Goal: Information Seeking & Learning: Find specific fact

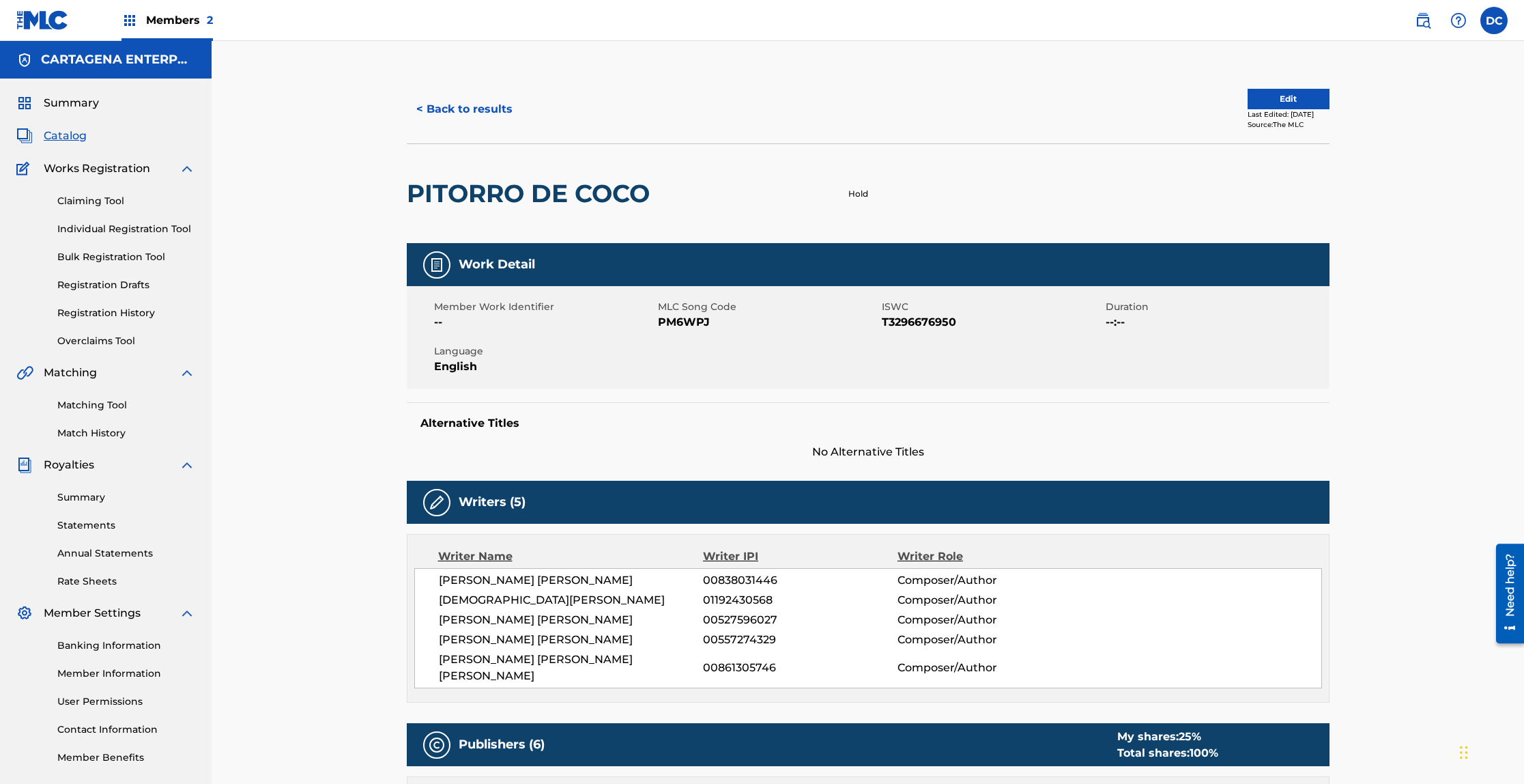
click at [469, 106] on button "< Back to results" at bounding box center [464, 109] width 115 height 34
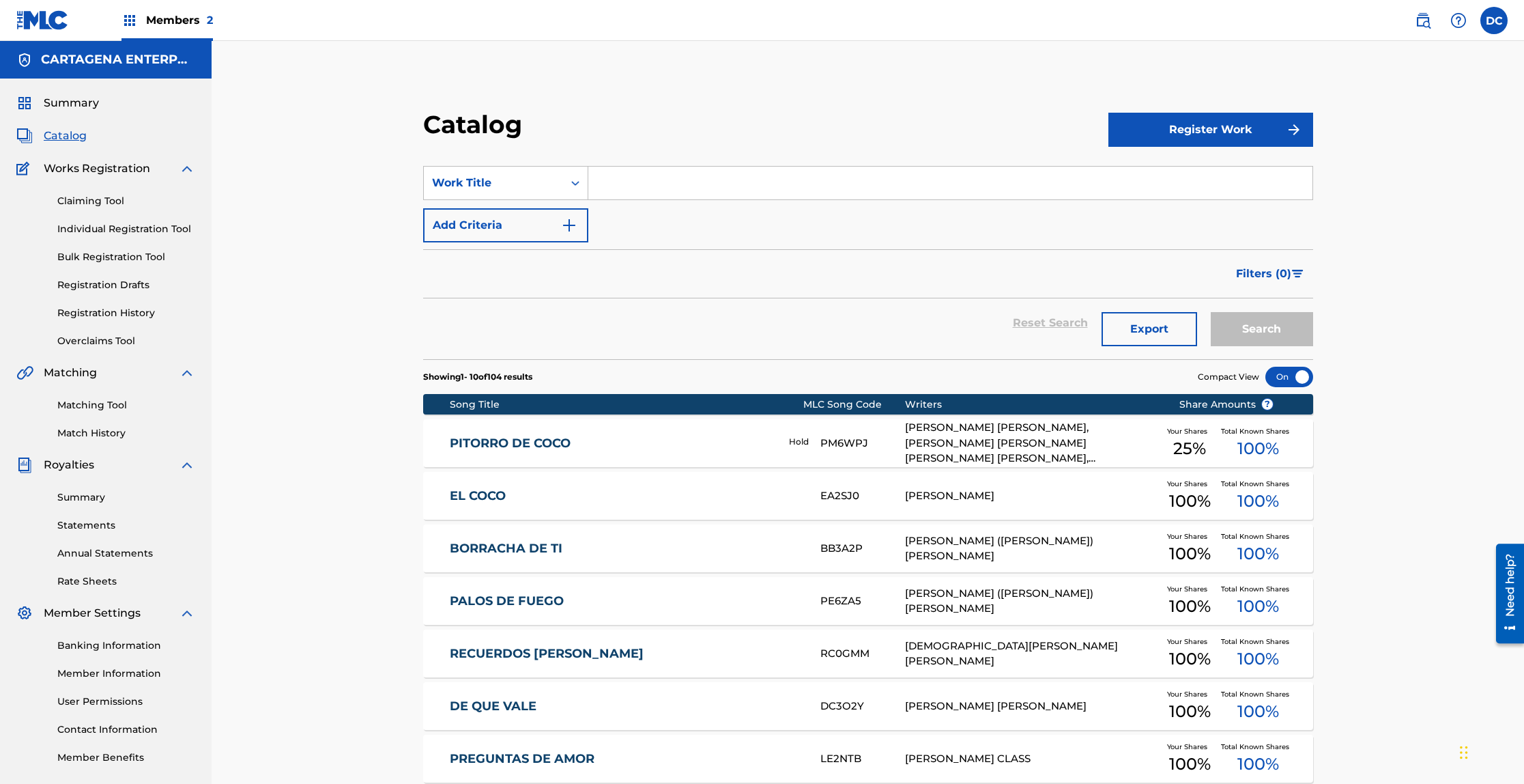
click at [104, 228] on link "Individual Registration Tool" at bounding box center [126, 229] width 138 height 15
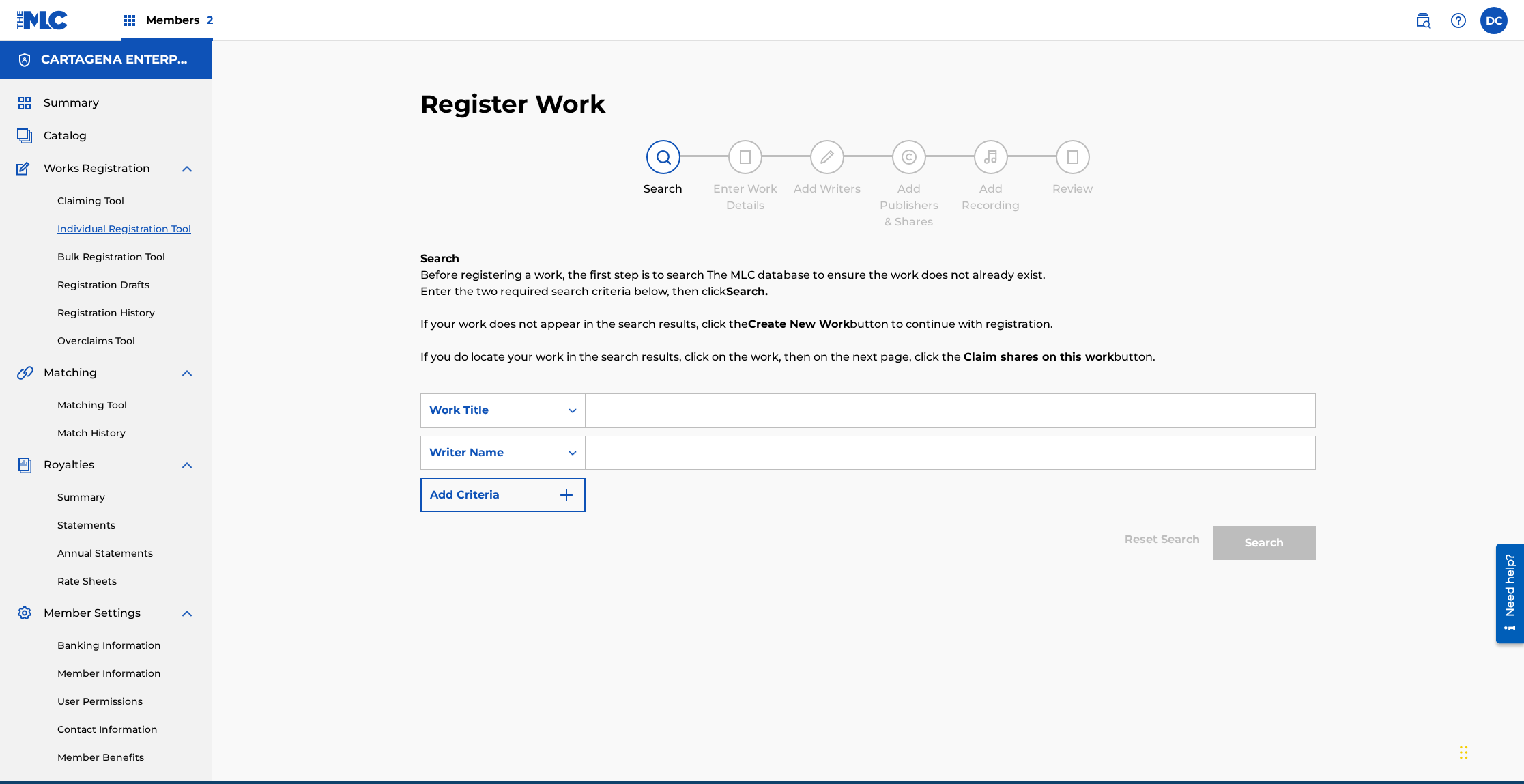
click at [615, 408] on input "Search Form" at bounding box center [950, 411] width 729 height 33
click at [635, 414] on input "Nueva Yol" at bounding box center [950, 411] width 729 height 33
type input "NuevaYol"
click at [633, 452] on input "Search Form" at bounding box center [950, 453] width 729 height 33
type input "[PERSON_NAME]"
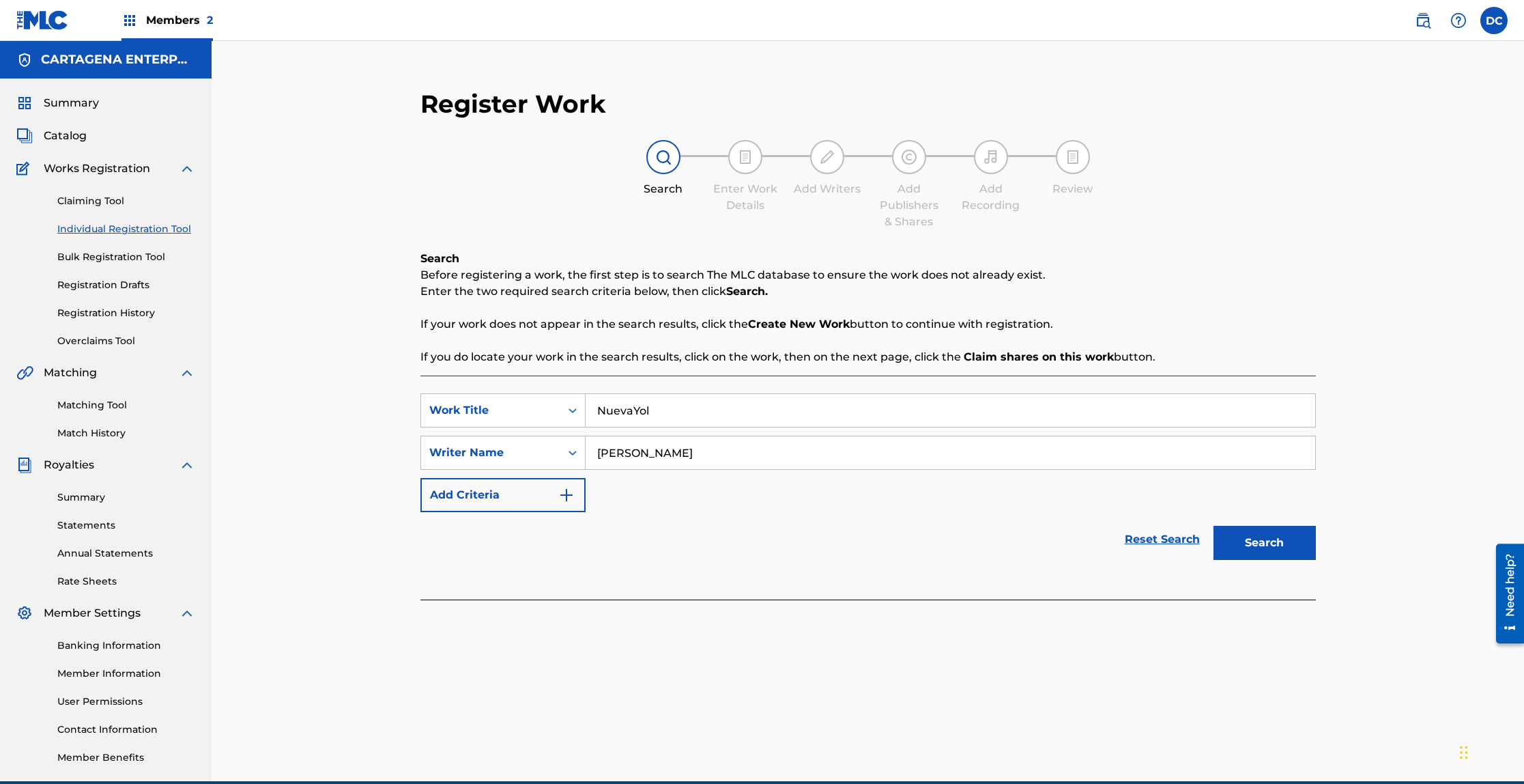
click at [1213, 526] on button "Search" at bounding box center [1264, 543] width 103 height 34
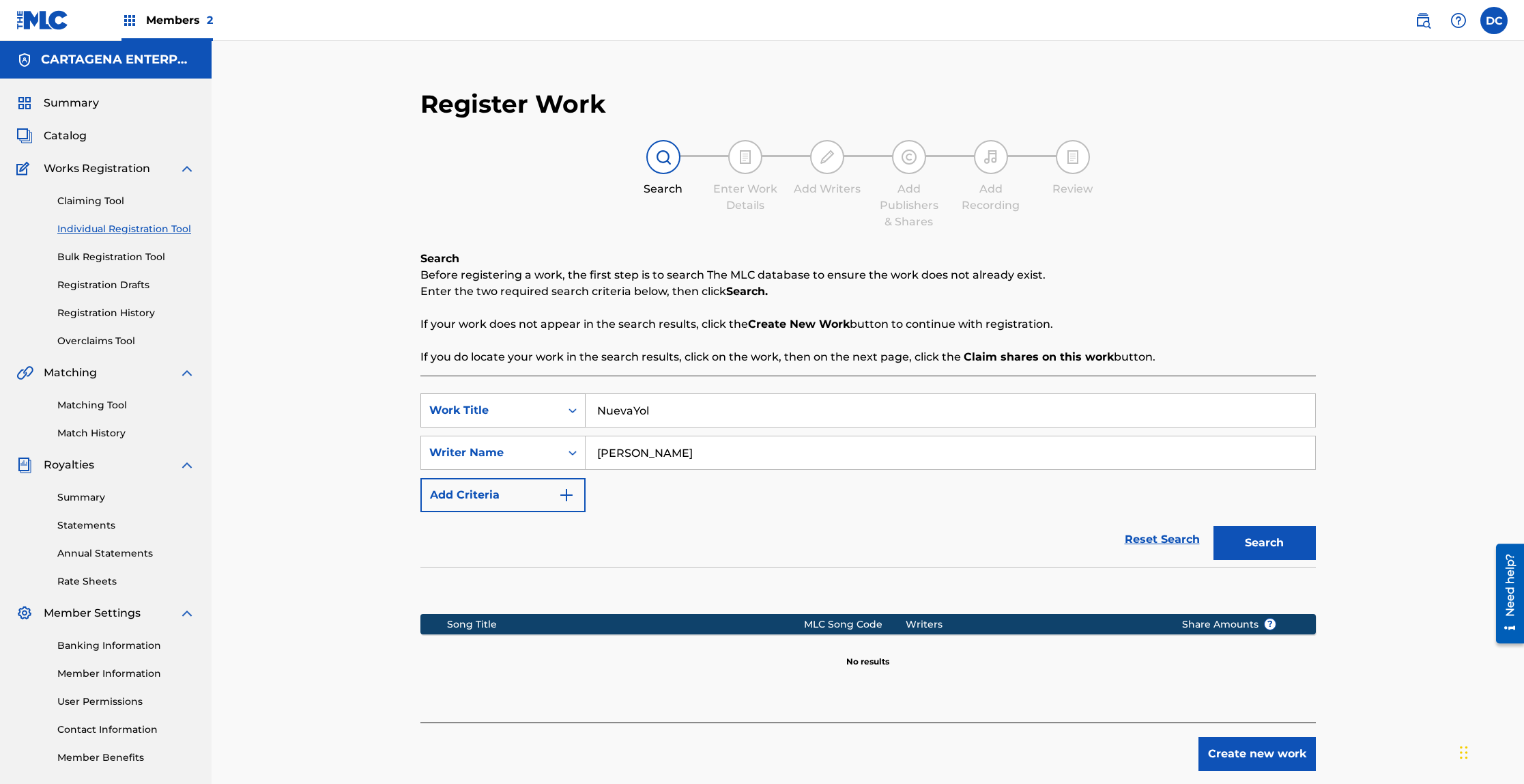
drag, startPoint x: 657, startPoint y: 414, endPoint x: 537, endPoint y: 415, distance: 120.0
click at [556, 408] on div "SearchWithCriteria7336d683-240c-471e-bbf0-1cdb20ce9230 Work Title NuevaYol" at bounding box center [868, 410] width 895 height 34
type input "NUEVA"
click at [1253, 546] on button "Search" at bounding box center [1264, 543] width 103 height 34
click at [576, 411] on icon "Search Form" at bounding box center [573, 411] width 14 height 14
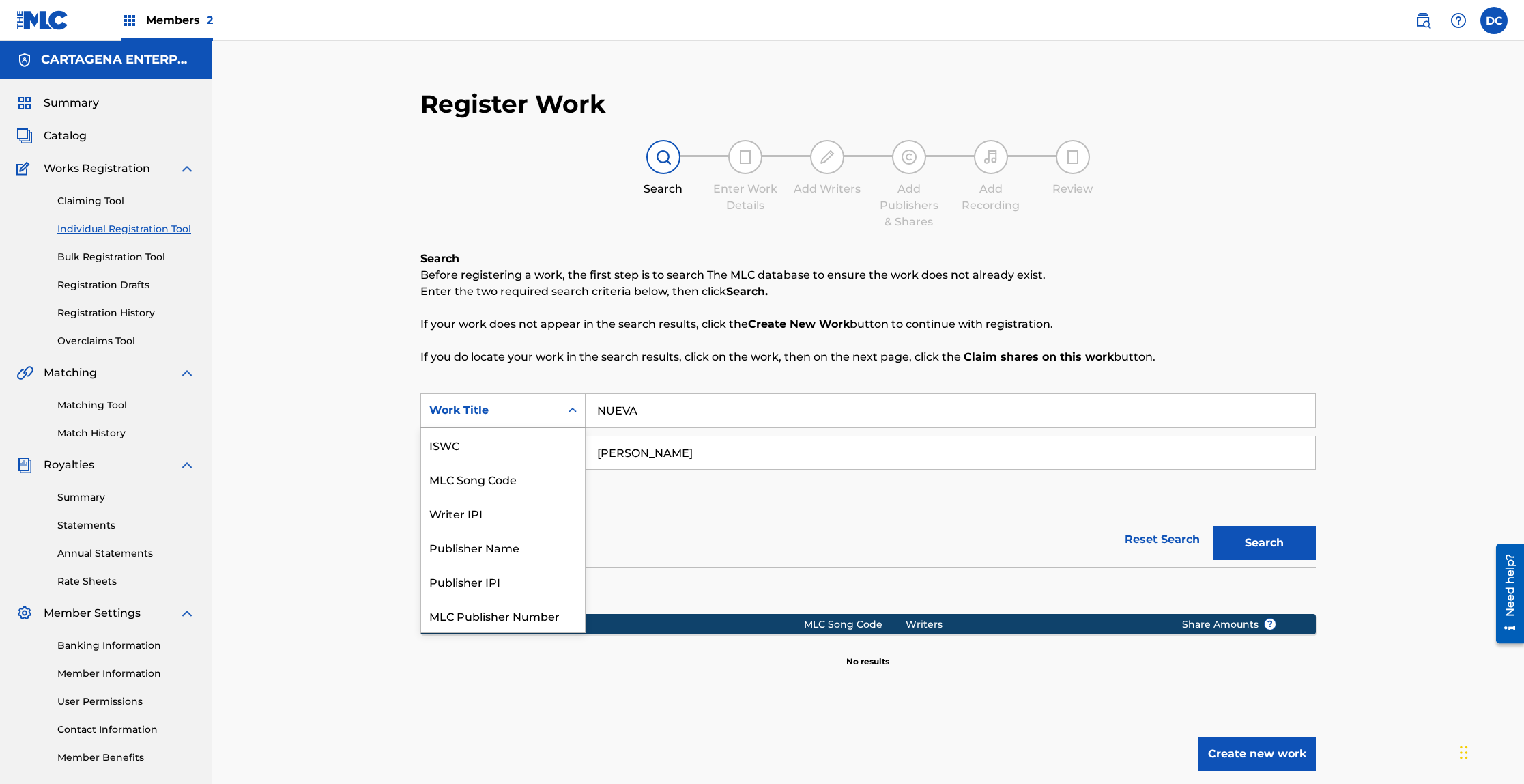
scroll to position [34, 0]
click at [576, 411] on icon "Search Form" at bounding box center [573, 411] width 14 height 14
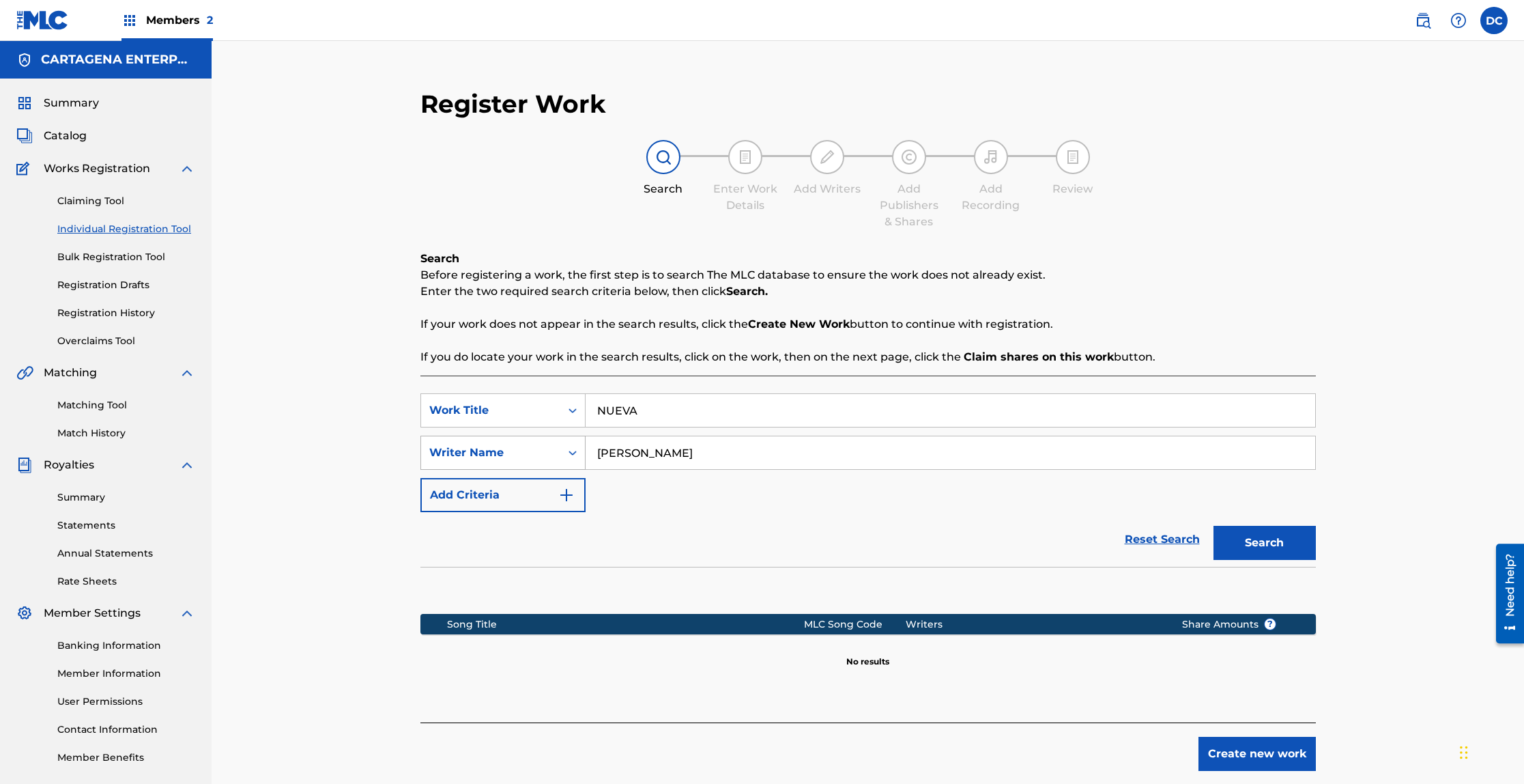
click at [573, 453] on icon "Search Form" at bounding box center [573, 453] width 14 height 14
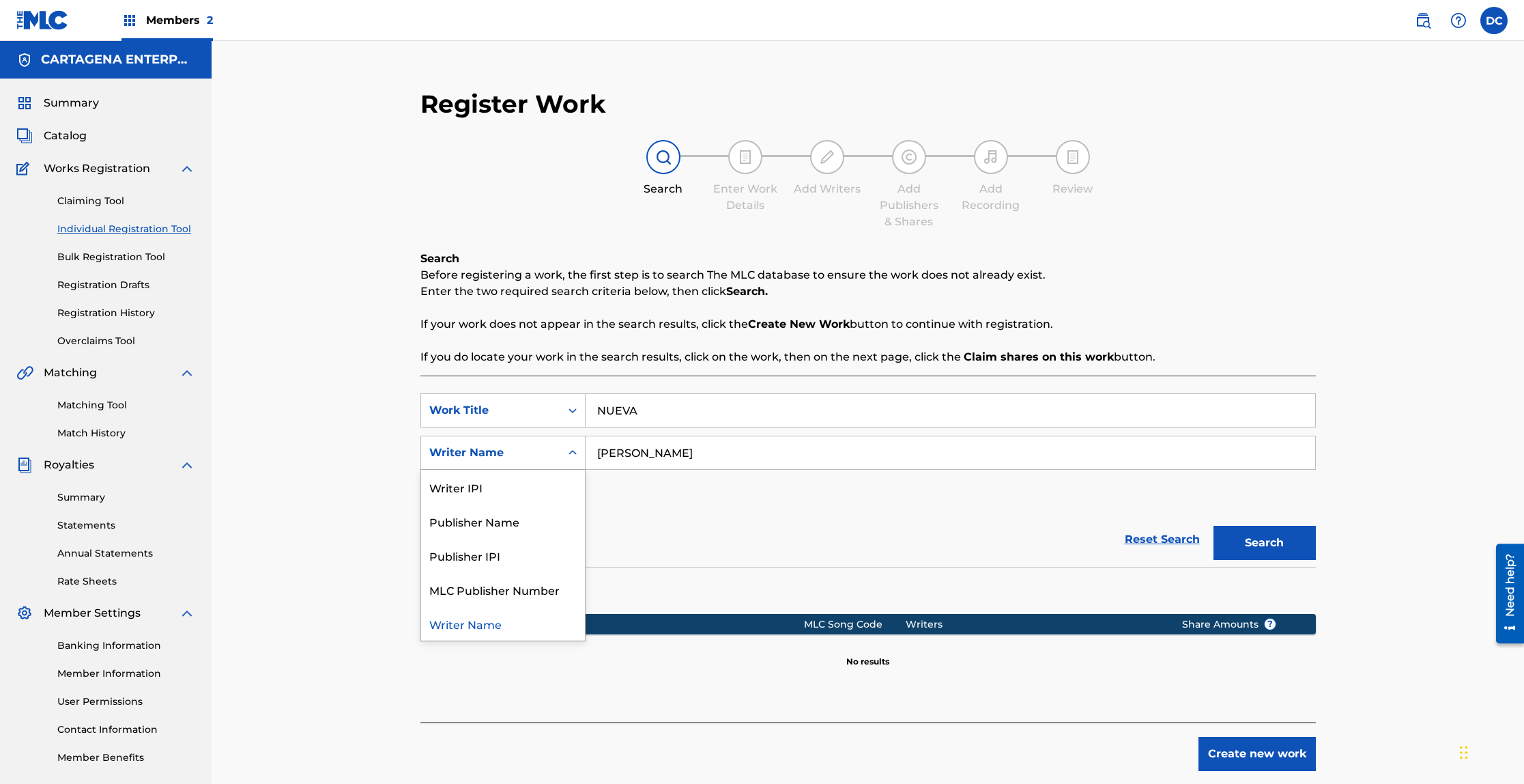
click at [573, 453] on icon "Search Form" at bounding box center [573, 453] width 14 height 14
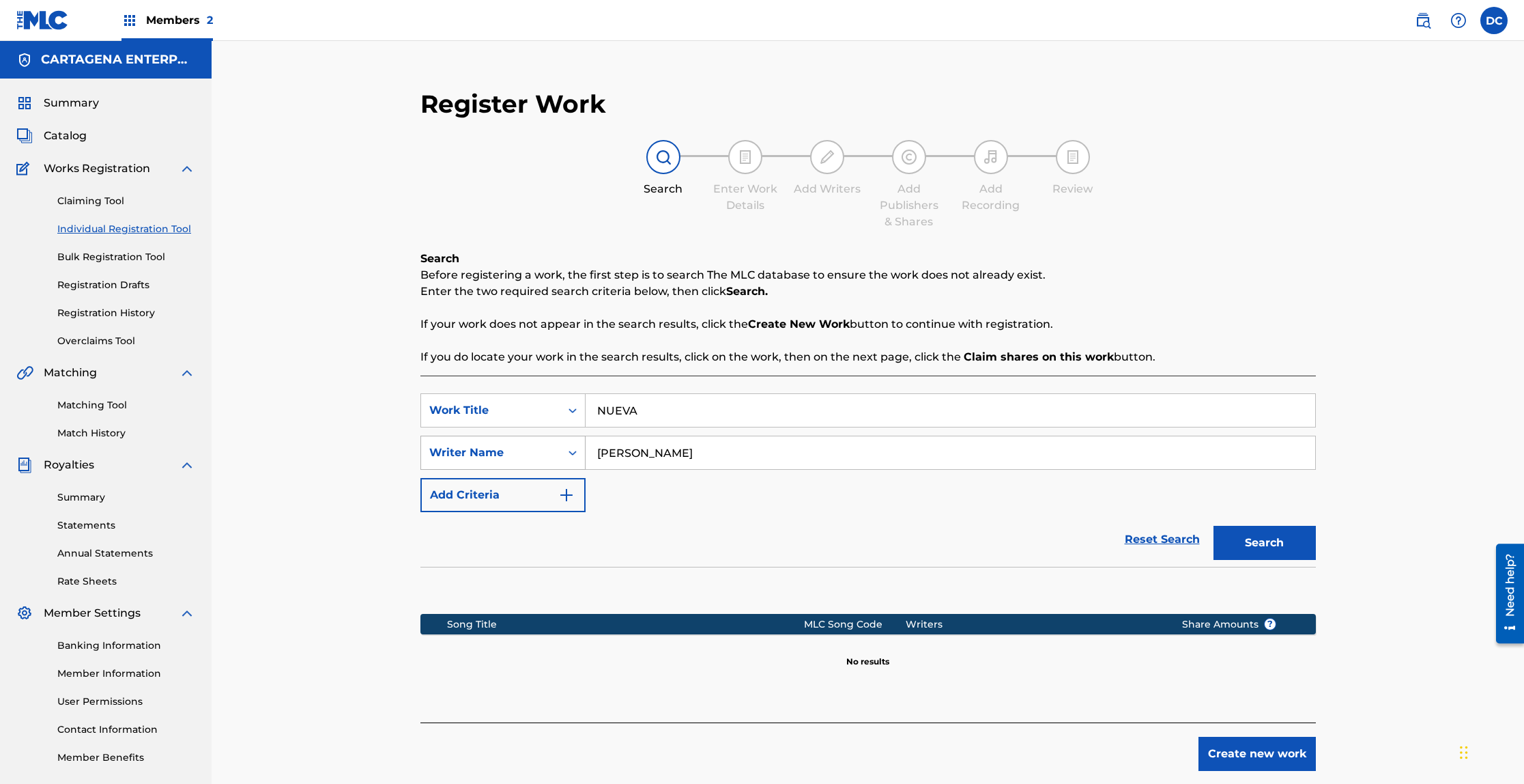
drag, startPoint x: 663, startPoint y: 452, endPoint x: 560, endPoint y: 452, distance: 103.0
click at [560, 452] on div "SearchWithCriteria5ff3035a-7ba8-416a-82bf-b9bcc3113e65 Writer Name [PERSON_NAME]" at bounding box center [868, 452] width 895 height 34
type input "Baretto"
click at [1213, 526] on button "Search" at bounding box center [1264, 543] width 103 height 34
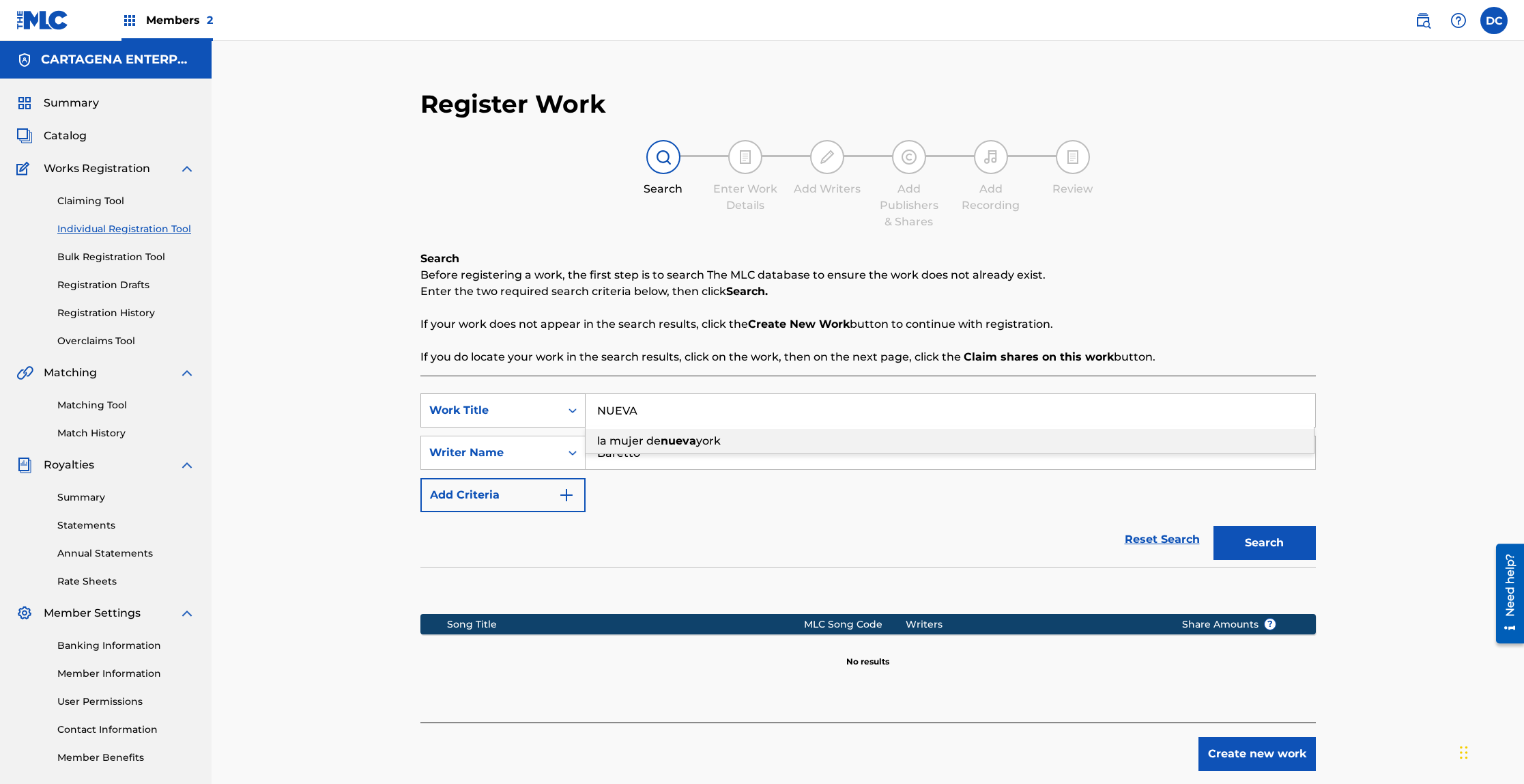
drag, startPoint x: 639, startPoint y: 411, endPoint x: 538, endPoint y: 404, distance: 101.2
click at [538, 404] on div "SearchWithCriteria7336d683-240c-471e-bbf0-1cdb20ce9230 Work Title NUEVA la muje…" at bounding box center [868, 410] width 895 height 34
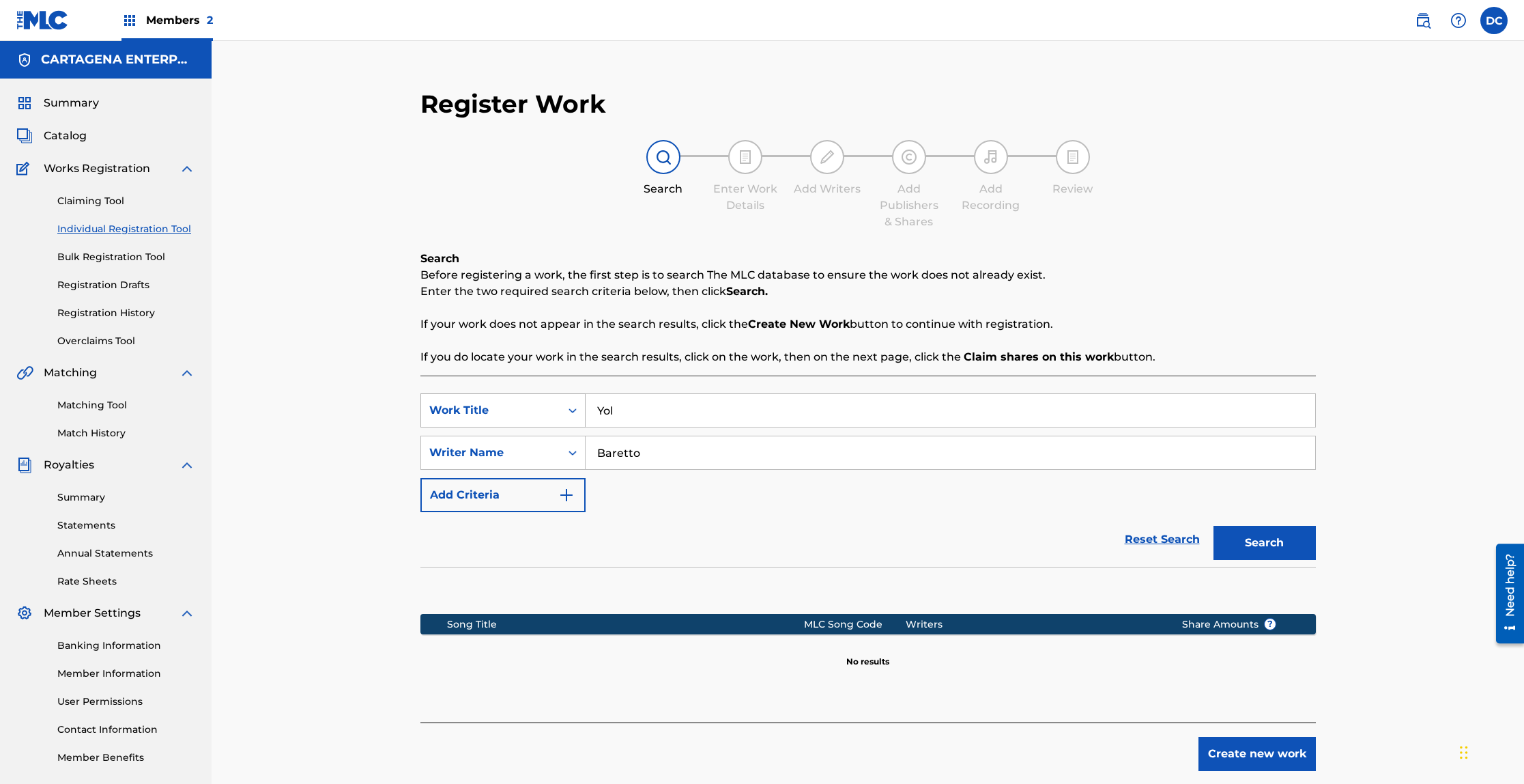
click at [1213, 526] on button "Search" at bounding box center [1264, 543] width 103 height 34
click at [599, 414] on input "Yol" at bounding box center [950, 411] width 729 height 33
click at [1213, 526] on button "Search" at bounding box center [1264, 543] width 103 height 34
drag, startPoint x: 673, startPoint y: 412, endPoint x: 545, endPoint y: 402, distance: 128.4
click at [545, 402] on div "SearchWithCriteria7336d683-240c-471e-bbf0-1cdb20ce9230 Work Title NuevaYol" at bounding box center [868, 410] width 895 height 34
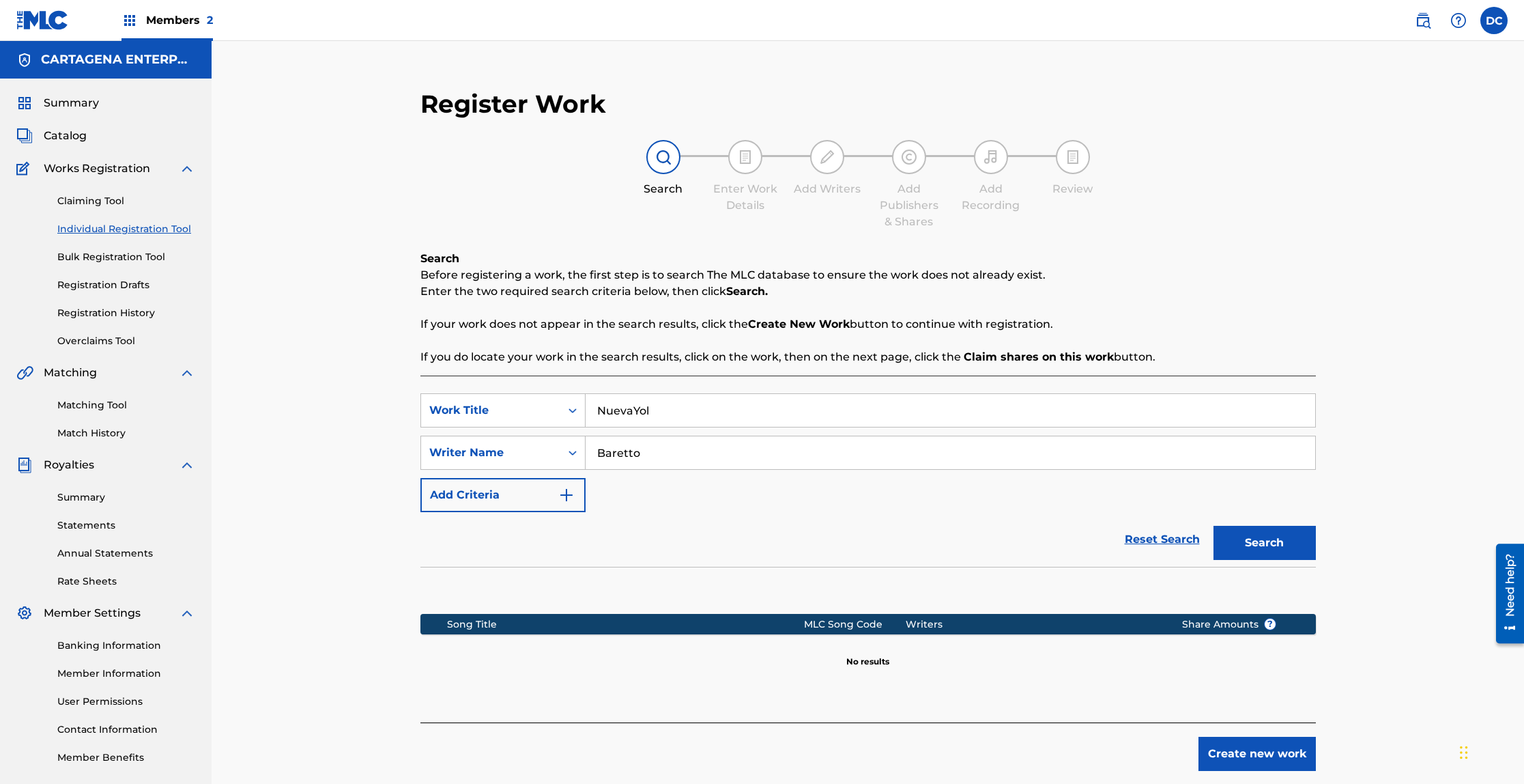
paste input "UEVAYOL"
type input "NUEVAYOL"
click at [1269, 542] on button "Search" at bounding box center [1264, 543] width 103 height 34
drag, startPoint x: 651, startPoint y: 456, endPoint x: 527, endPoint y: 460, distance: 124.1
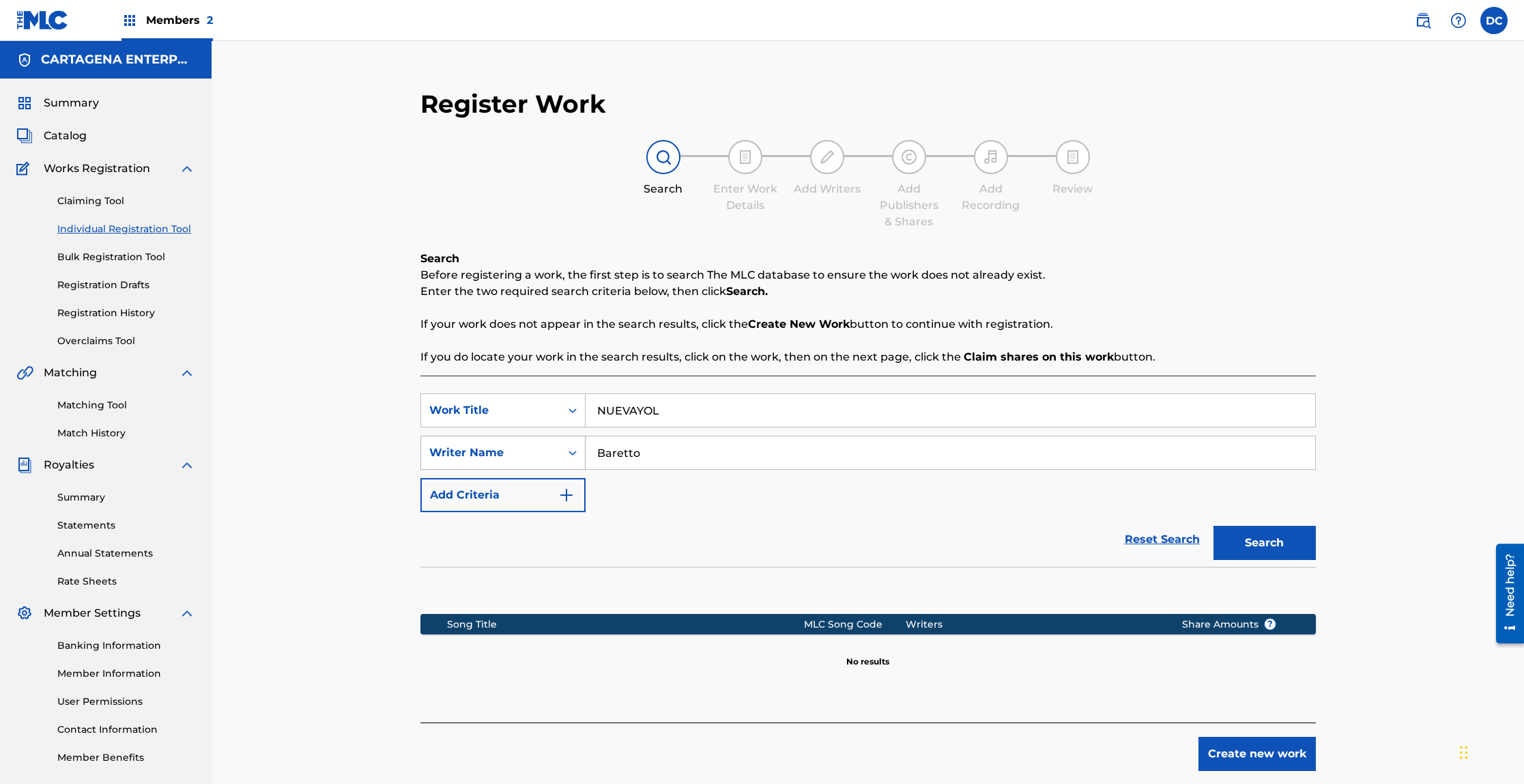
click at [531, 458] on div "SearchWithCriteria5ff3035a-7ba8-416a-82bf-b9bcc3113e65 Writer Name [PERSON_NAME]" at bounding box center [868, 452] width 895 height 34
type input "[PERSON_NAME]"
click at [1241, 545] on button "Search" at bounding box center [1264, 543] width 103 height 34
click at [677, 456] on input "[PERSON_NAME]" at bounding box center [950, 453] width 729 height 33
type input "Justi"
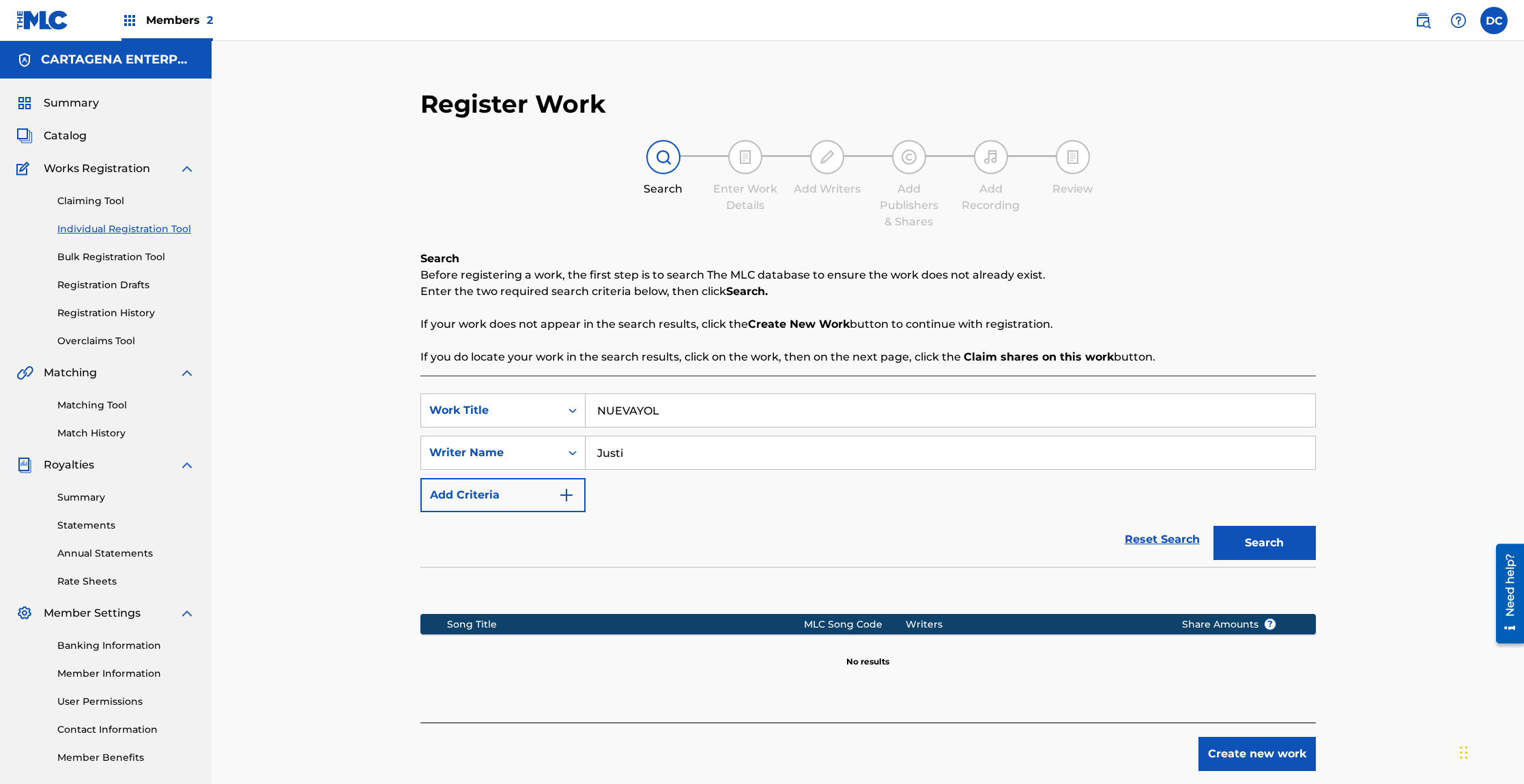
click at [1213, 526] on button "Search" at bounding box center [1264, 543] width 103 height 34
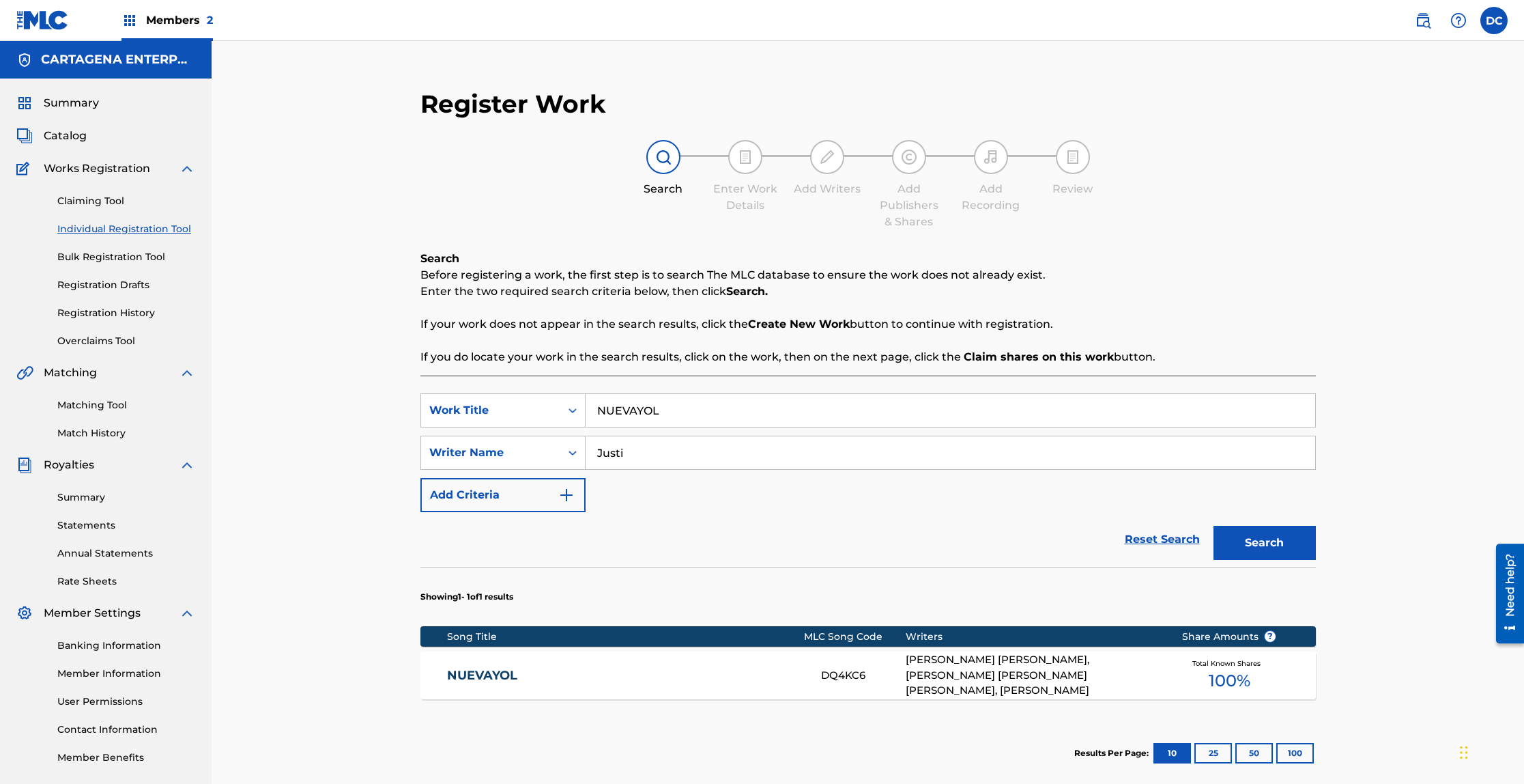
click at [495, 677] on link "NUEVAYOL" at bounding box center [625, 675] width 356 height 16
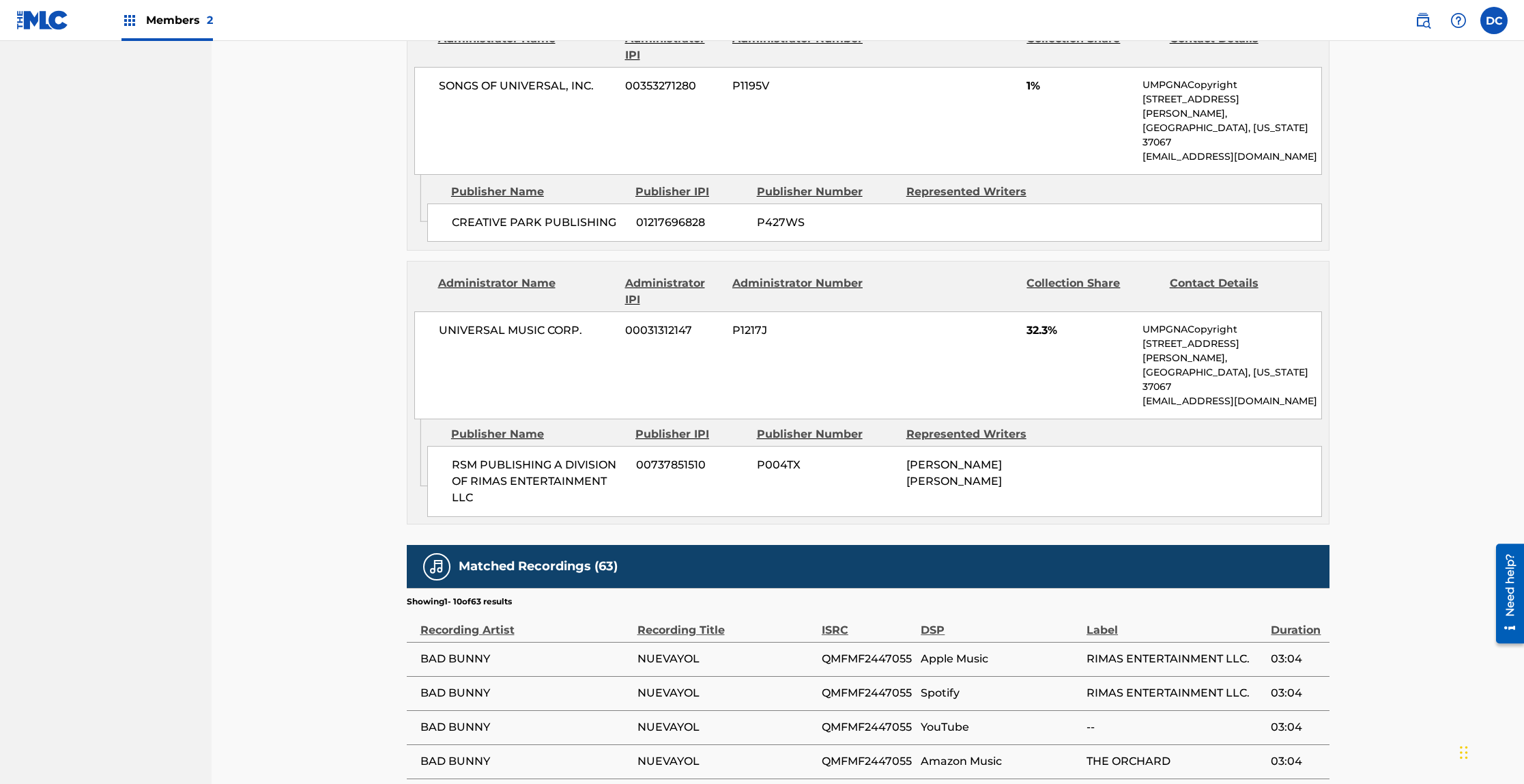
scroll to position [1402, 0]
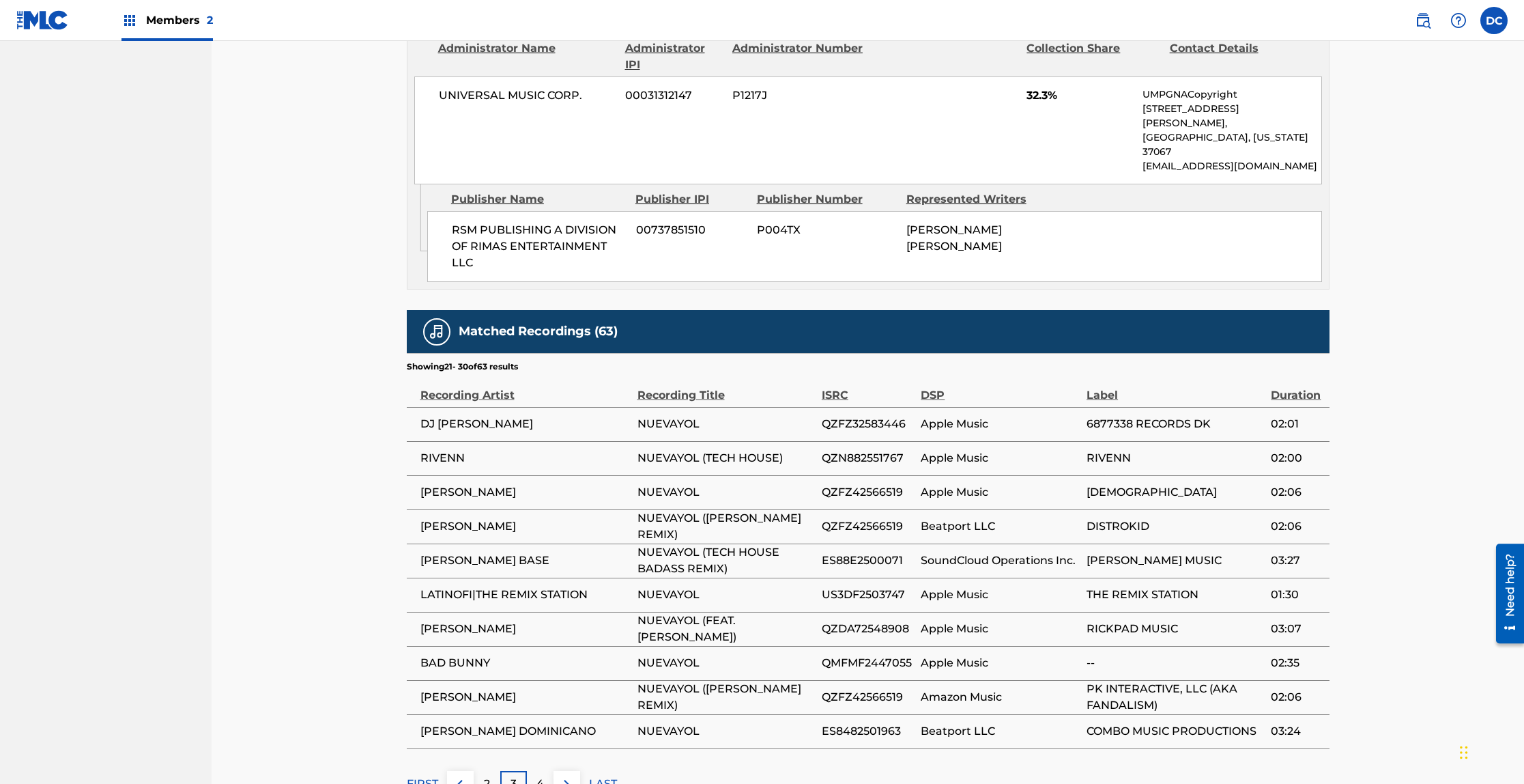
scroll to position [1427, 0]
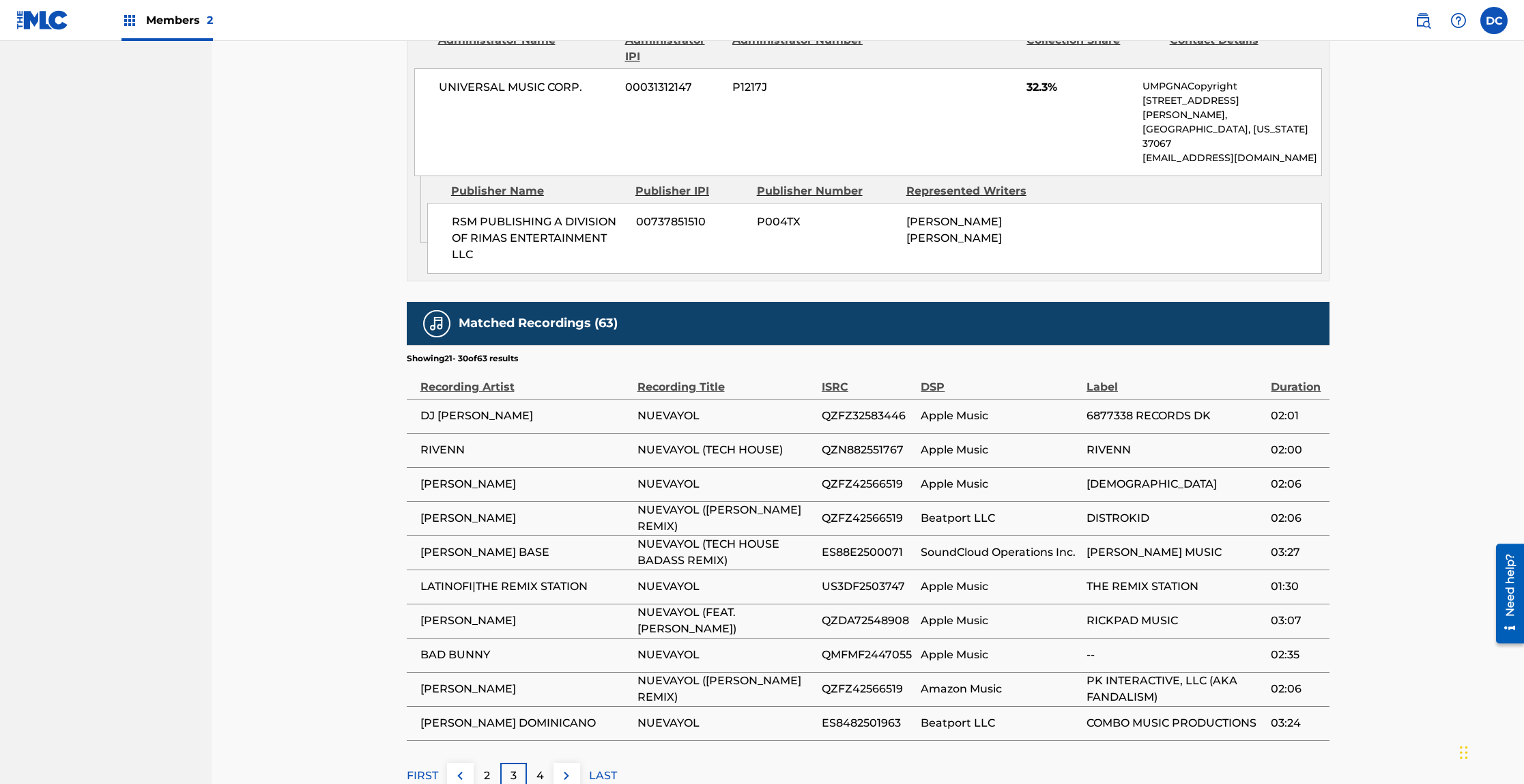
click at [544, 762] on div "4" at bounding box center [540, 775] width 26 height 26
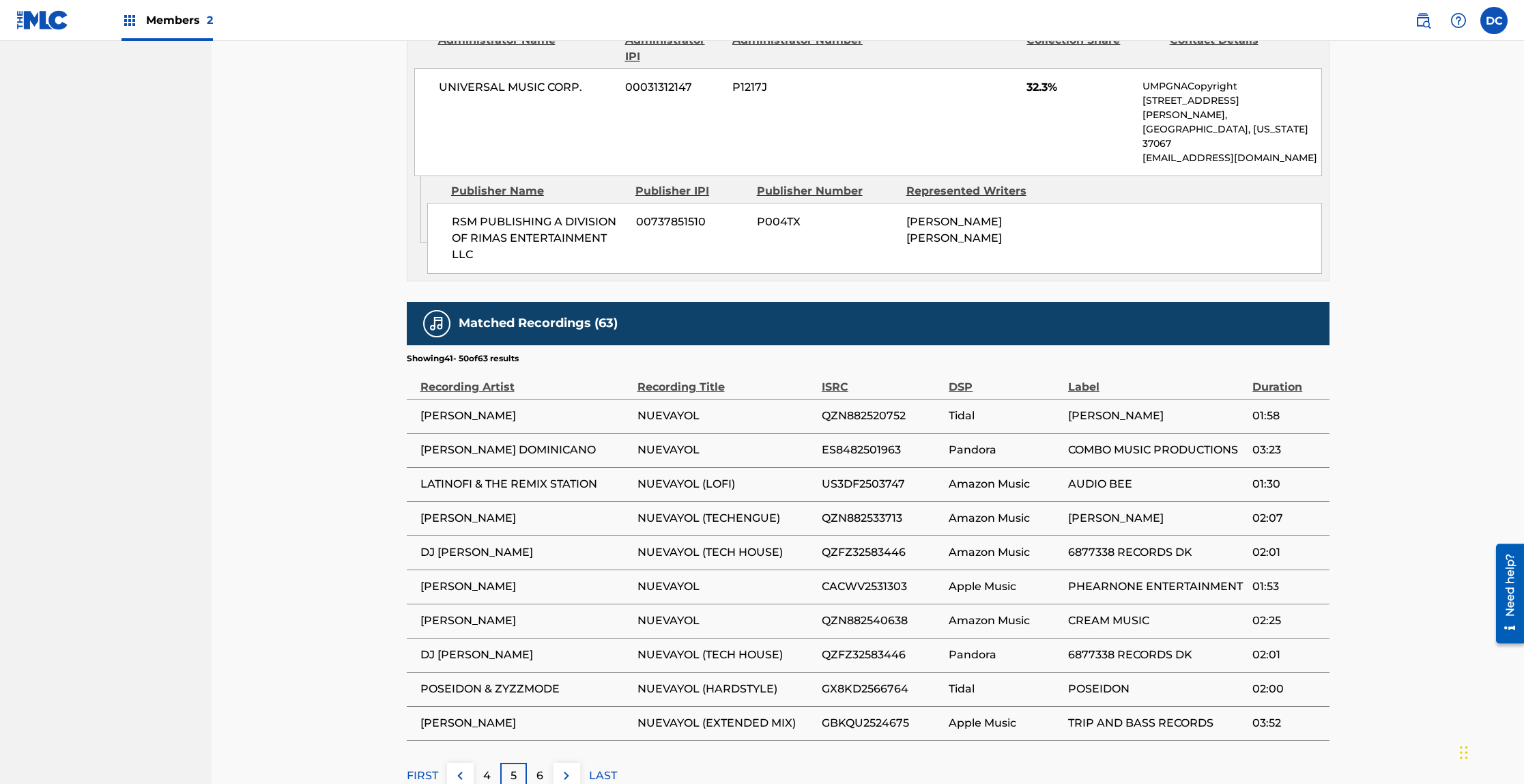
click at [541, 767] on p "6" at bounding box center [540, 775] width 7 height 17
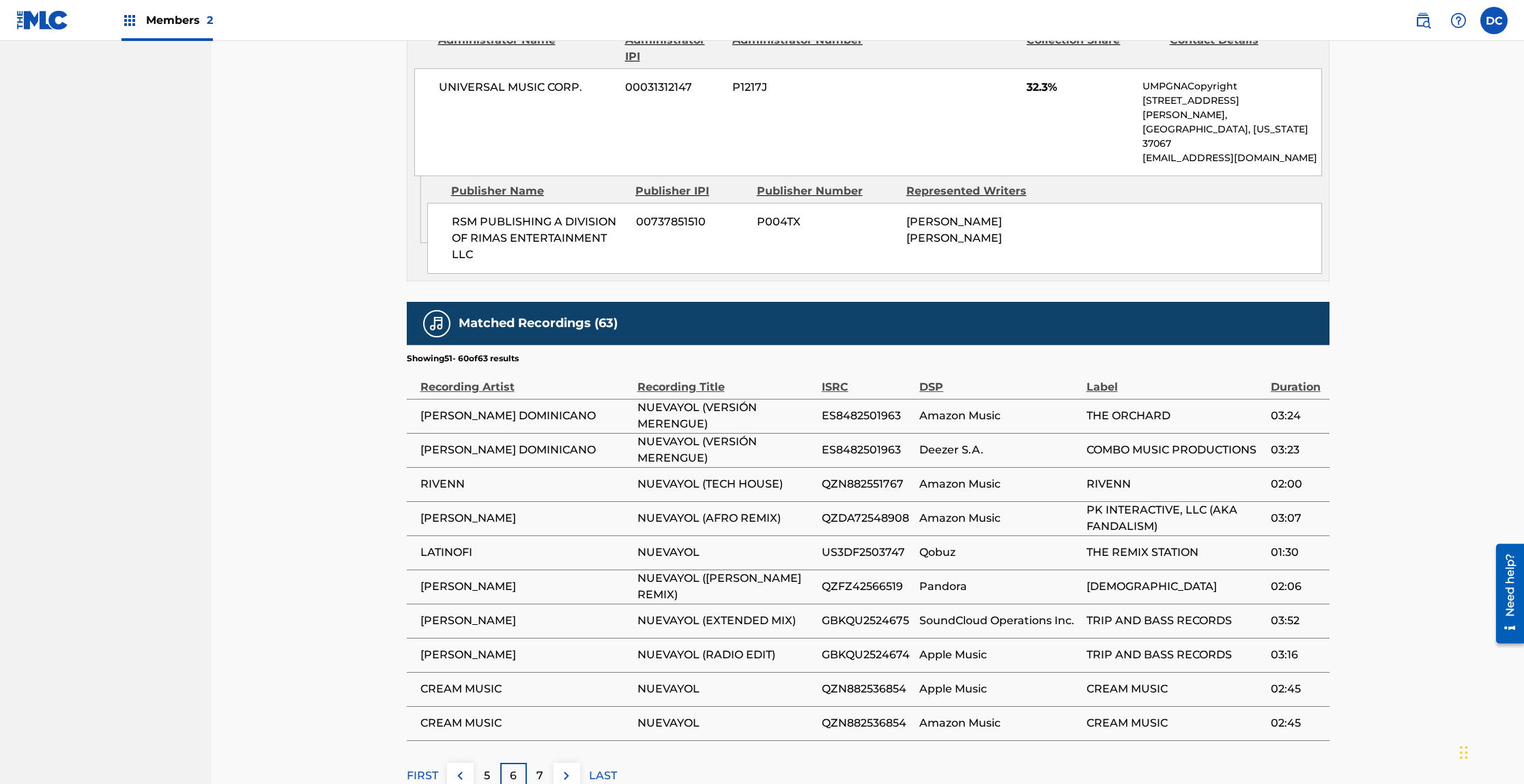
click at [542, 767] on p "7" at bounding box center [540, 775] width 7 height 17
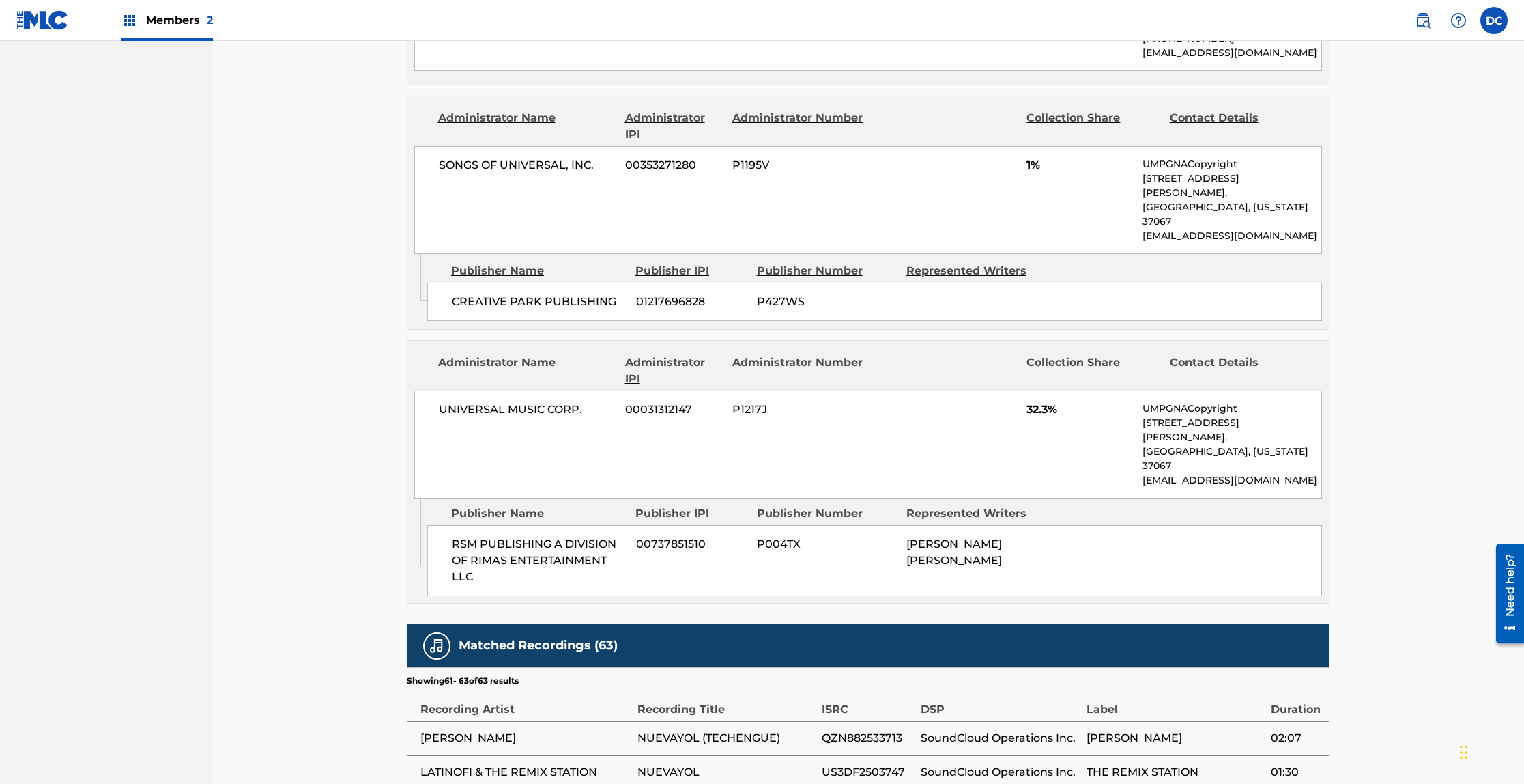
scroll to position [1224, 0]
